Goal: Information Seeking & Learning: Learn about a topic

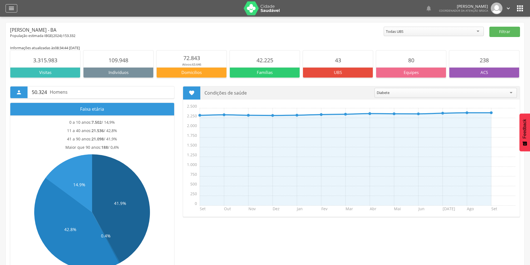
click at [10, 8] on icon "" at bounding box center [11, 8] width 7 height 7
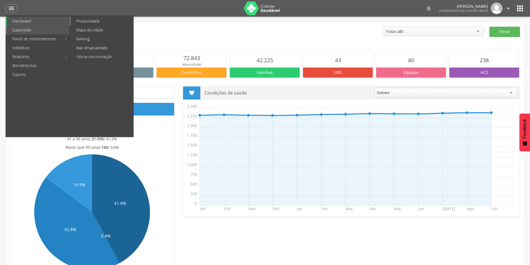
click at [92, 17] on link "Produtividade" at bounding box center [102, 21] width 63 height 9
type input "**********"
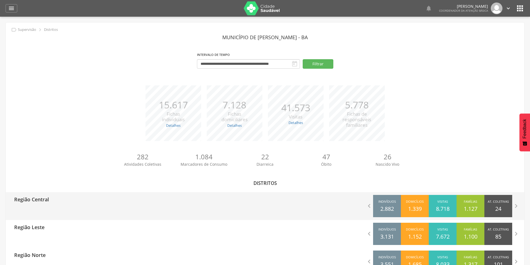
click at [26, 201] on p "Região Central" at bounding box center [31, 197] width 35 height 11
type input "**********"
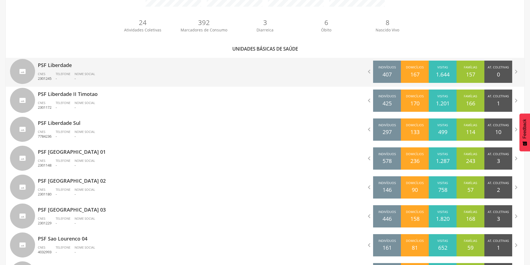
scroll to position [143, 0]
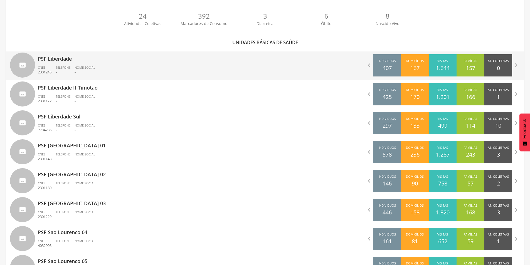
click at [87, 70] on p "-" at bounding box center [85, 72] width 21 height 5
type input "**********"
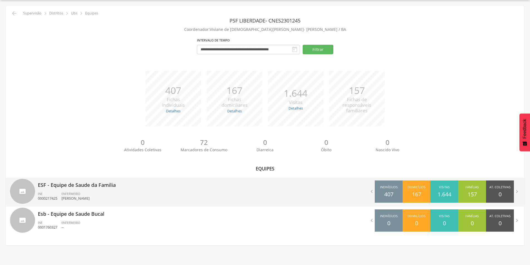
click at [86, 194] on div "ENFERMEIRO [PERSON_NAME] Terra" at bounding box center [78, 196] width 32 height 9
type input "**********"
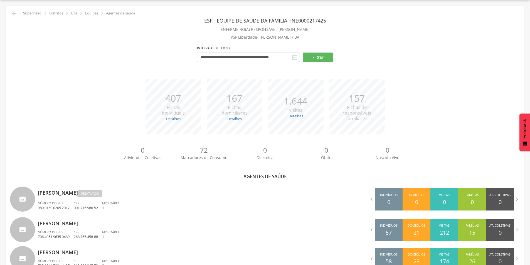
scroll to position [143, 0]
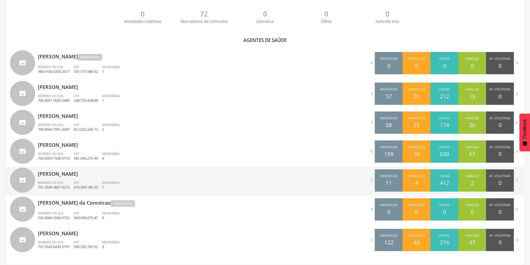
click at [97, 174] on p "[PERSON_NAME]" at bounding box center [149, 172] width 223 height 11
type input "**********"
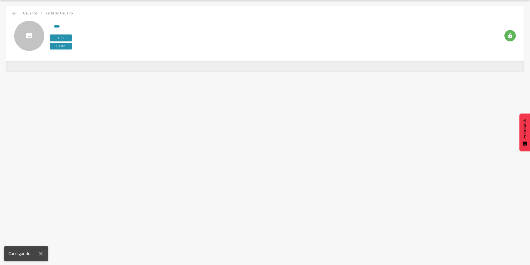
scroll to position [17, 0]
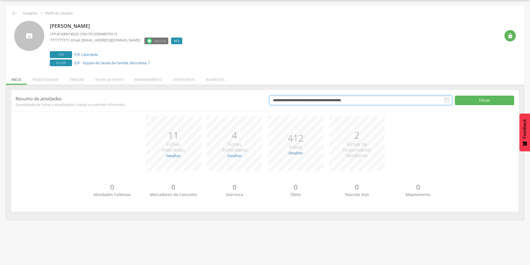
click at [385, 98] on input "**********" at bounding box center [360, 100] width 183 height 9
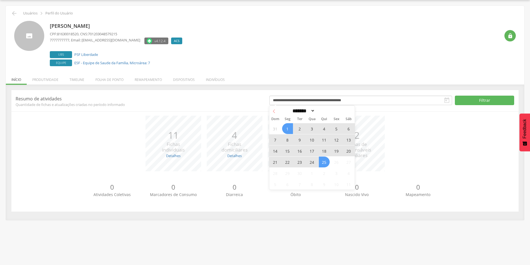
click at [277, 113] on span at bounding box center [273, 110] width 9 height 9
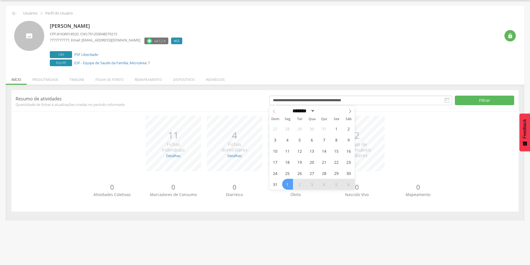
click at [277, 113] on span at bounding box center [273, 110] width 9 height 9
select select "*"
click at [297, 132] on span "1" at bounding box center [300, 128] width 11 height 11
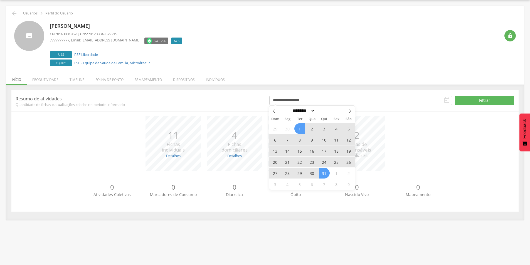
click at [324, 173] on span "31" at bounding box center [324, 173] width 11 height 11
type input "**********"
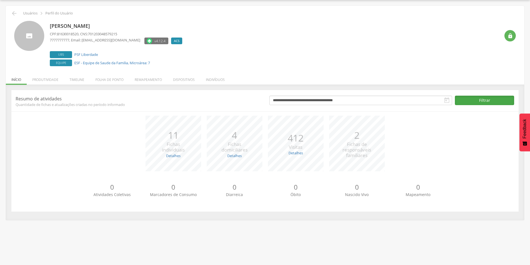
click at [460, 101] on button "Filtrar" at bounding box center [484, 100] width 59 height 9
click at [43, 79] on li "Produtividade" at bounding box center [45, 78] width 37 height 13
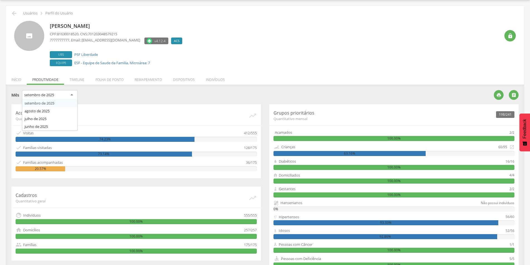
click at [68, 99] on div "setembro de 2025" at bounding box center [50, 95] width 56 height 10
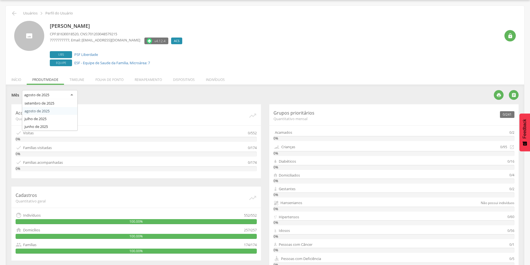
click at [71, 94] on div "agosto de 2025" at bounding box center [50, 95] width 56 height 10
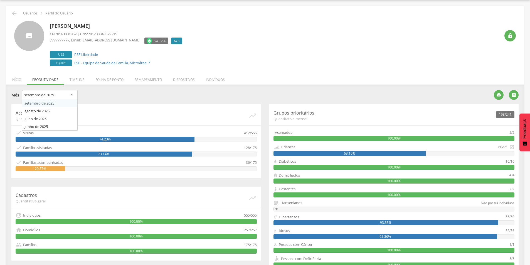
click at [42, 94] on div "setembro de 2025" at bounding box center [39, 94] width 30 height 5
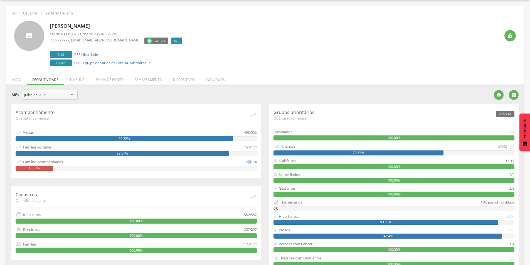
drag, startPoint x: 248, startPoint y: 163, endPoint x: 251, endPoint y: 163, distance: 3.3
click at [251, 163] on div "27/174" at bounding box center [251, 162] width 11 height 6
click at [252, 165] on div " Famílias acompanhadas 27/174 15.52%" at bounding box center [136, 165] width 241 height 12
drag, startPoint x: 245, startPoint y: 162, endPoint x: 250, endPoint y: 162, distance: 5.0
click at [250, 162] on div " Famílias acompanhadas 27/174" at bounding box center [136, 162] width 241 height 6
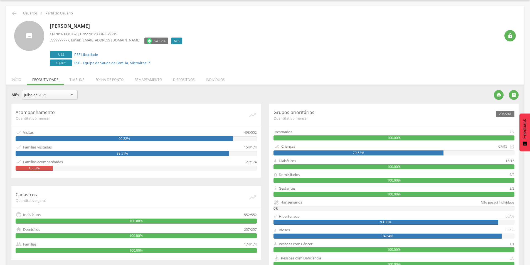
click at [262, 162] on div "Acompanhamento Quantitativo mensal   Visitas 498/552 90.22%  Famílias visita…" at bounding box center [136, 222] width 258 height 237
click at [71, 93] on div "julho de 2025" at bounding box center [50, 94] width 56 height 9
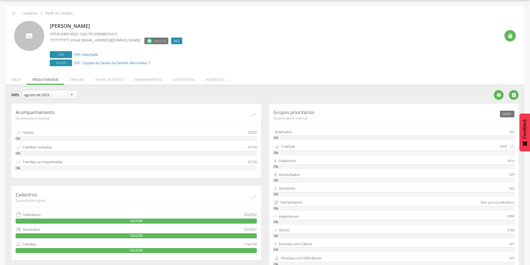
click at [65, 94] on div "agosto de 2025" at bounding box center [50, 94] width 56 height 9
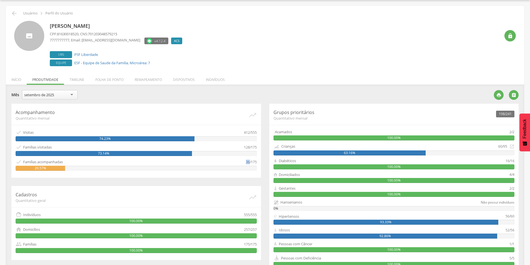
drag, startPoint x: 246, startPoint y: 163, endPoint x: 249, endPoint y: 163, distance: 3.7
click at [249, 163] on div "36/175" at bounding box center [251, 162] width 11 height 6
drag, startPoint x: 242, startPoint y: 134, endPoint x: 257, endPoint y: 134, distance: 14.8
click at [257, 134] on div "Acompanhamento Quantitativo mensal   Visitas 412/555 74.23%  Famílias visita…" at bounding box center [136, 141] width 250 height 74
click at [250, 139] on div "74.23%" at bounding box center [136, 138] width 241 height 5
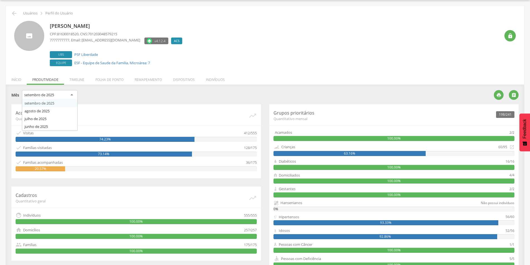
click at [69, 95] on div "setembro de 2025" at bounding box center [50, 95] width 56 height 10
click at [112, 104] on div "Acompanhamento Quantitativo mensal   Visitas 412/555 74.23%  Famílias visita…" at bounding box center [136, 141] width 250 height 74
click at [56, 96] on div "setembro de 2025" at bounding box center [50, 95] width 56 height 10
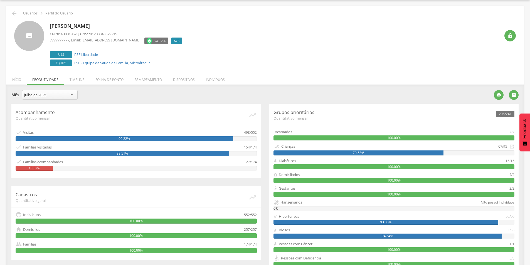
click at [68, 92] on div "julho de 2025" at bounding box center [50, 94] width 56 height 9
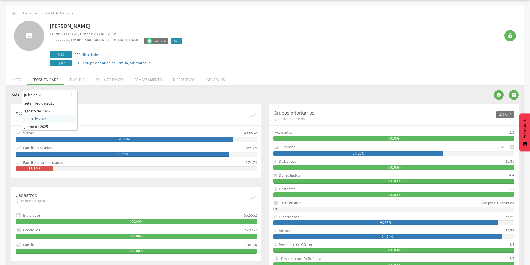
click at [56, 118] on section "**********" at bounding box center [265, 215] width 508 height 251
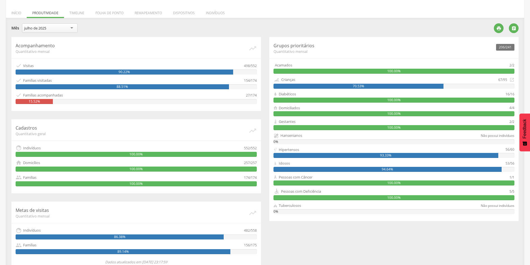
scroll to position [0, 0]
